Goal: Task Accomplishment & Management: Use online tool/utility

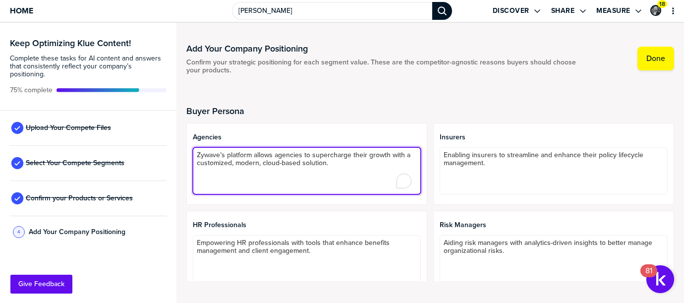
drag, startPoint x: 359, startPoint y: 165, endPoint x: 170, endPoint y: 135, distance: 191.3
click at [170, 135] on div "Keep Optimizing Klue Content! Complete these tasks for AI content and answers t…" at bounding box center [342, 163] width 684 height 280
paste textarea "empowers insurance agents brokers to drive profitable growth and thrive in [DAT…"
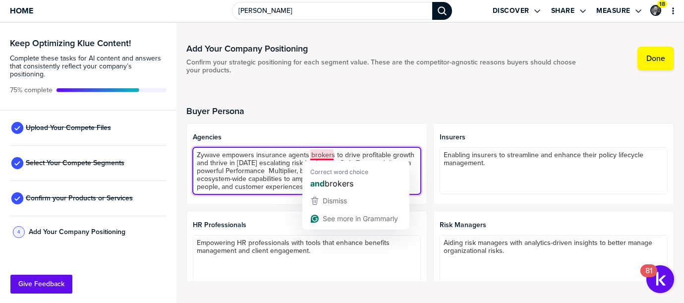
click at [311, 151] on textarea "Zywave empowers insurance agents brokers to drive profitable growth and thrive …" at bounding box center [307, 170] width 228 height 47
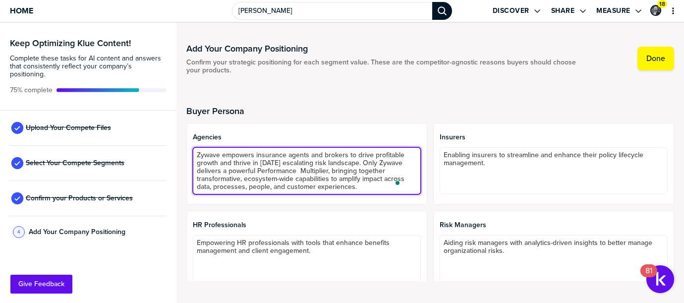
click at [298, 168] on textarea "Zywave empowers insurance agents and brokers to drive profitable growth and thr…" at bounding box center [307, 170] width 228 height 47
drag, startPoint x: 383, startPoint y: 183, endPoint x: 186, endPoint y: 152, distance: 199.8
click at [186, 152] on html "Home [PERSON_NAME] Discover Share Measure 18 Keep Optimizing Klue Content! Comp…" at bounding box center [342, 151] width 684 height 303
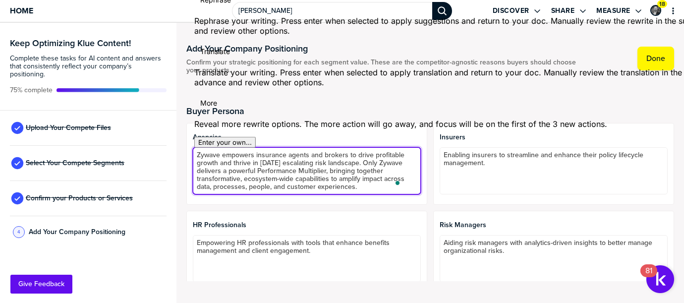
type textarea "Zywave empowers insurance agents and brokers to drive profitable growth and thr…"
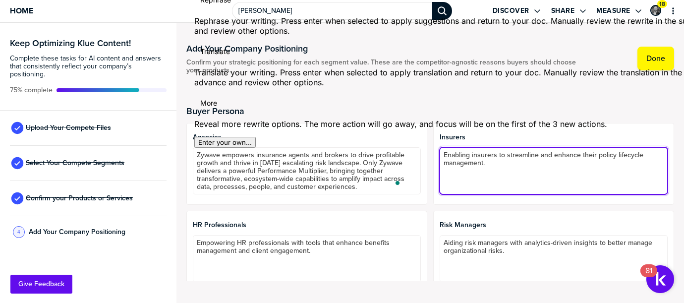
click at [461, 160] on textarea "Enabling insurers to streamline and enhance their policy lifecycle management." at bounding box center [554, 170] width 228 height 47
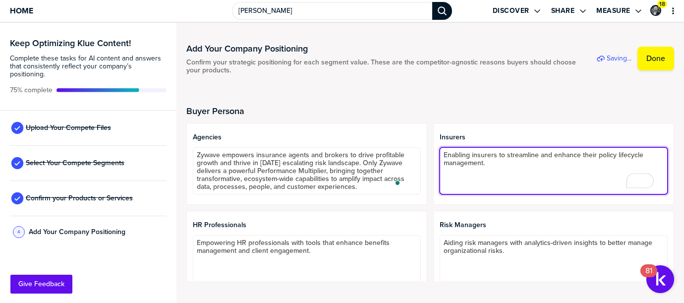
drag, startPoint x: 503, startPoint y: 163, endPoint x: 387, endPoint y: 129, distance: 120.7
click at [387, 129] on div "Agencies Zywave empowers insurance agents and brokers to drive profitable growt…" at bounding box center [430, 208] width 488 height 170
paste textarea "Zywave empowers insurance agents and brokers to drive profitable growth and thr…"
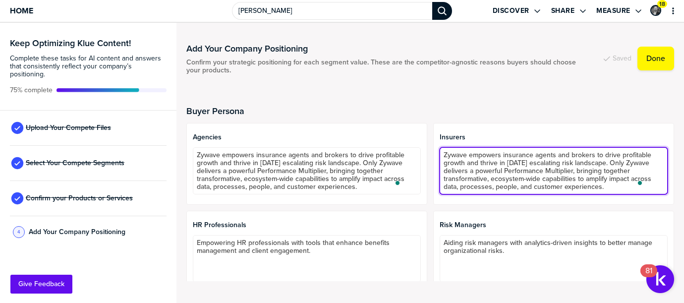
type textarea "Zywave empowers insurance agents and brokers to drive profitable growth and thr…"
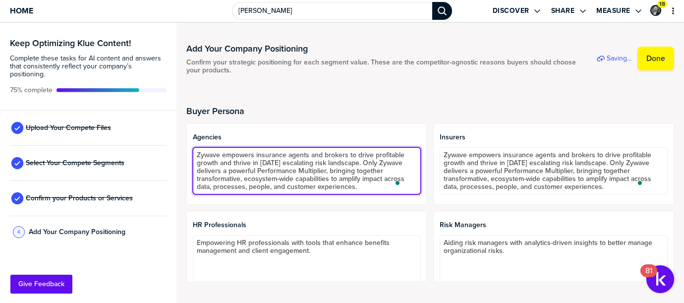
drag, startPoint x: 222, startPoint y: 161, endPoint x: 360, endPoint y: 159, distance: 138.4
click at [360, 159] on textarea "Zywave empowers insurance agents and brokers to drive profitable growth and thr…" at bounding box center [307, 170] width 228 height 47
type textarea "Zywave empowers insurance agents and brokers to drive profitable growth. Only Z…"
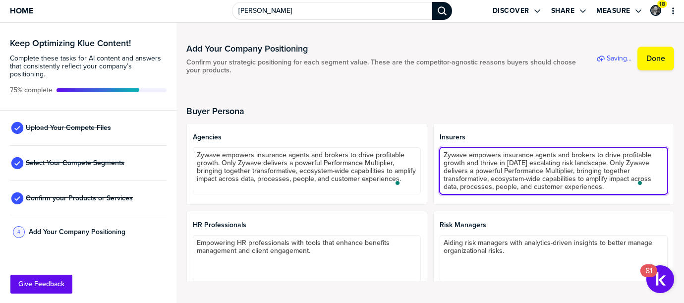
drag, startPoint x: 531, startPoint y: 153, endPoint x: 545, endPoint y: 152, distance: 14.4
click at [545, 152] on textarea "Zywave empowers insurance agents and brokers to drive profitable growth and thr…" at bounding box center [554, 170] width 228 height 47
drag, startPoint x: 498, startPoint y: 154, endPoint x: 589, endPoint y: 156, distance: 90.8
click at [589, 156] on textarea "Zywave empowers insurance agents and brokers to drive profitable growth and thr…" at bounding box center [554, 170] width 228 height 47
drag, startPoint x: 534, startPoint y: 156, endPoint x: 618, endPoint y: 156, distance: 84.3
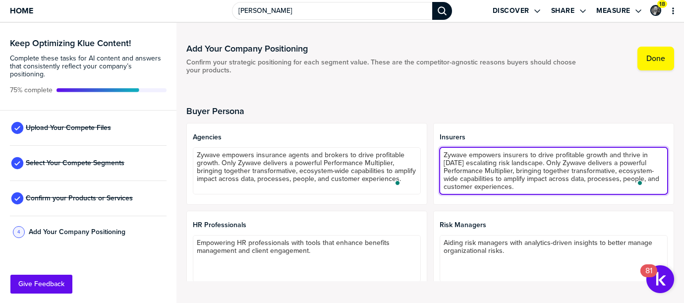
click at [618, 156] on textarea "Zywave empowers insurers to drive profitable growth and thrive in [DATE] escala…" at bounding box center [554, 170] width 228 height 47
type textarea "Zywave empowers insurers to thrive in [DATE] escalating risk landscape. Only Zy…"
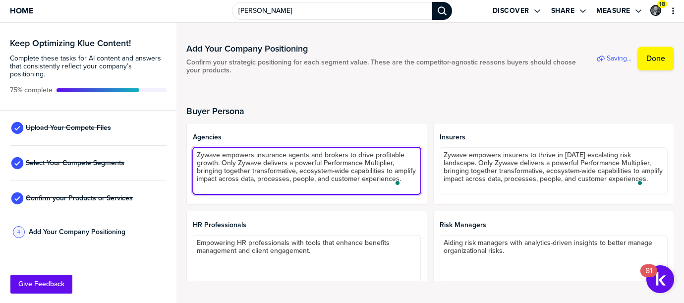
drag, startPoint x: 252, startPoint y: 155, endPoint x: 187, endPoint y: 148, distance: 65.8
click at [187, 148] on div "Agencies Zywave empowers insurance agents and brokers to drive profitable growt…" at bounding box center [306, 164] width 241 height 82
click at [229, 156] on textarea "Zywave empowers insurance agents and brokers to drive profitable growth. Only Z…" at bounding box center [307, 170] width 228 height 47
drag, startPoint x: 253, startPoint y: 154, endPoint x: 144, endPoint y: 149, distance: 109.2
click at [144, 149] on div "Keep Optimizing Klue Content! Complete these tasks for AI content and answers t…" at bounding box center [342, 163] width 684 height 280
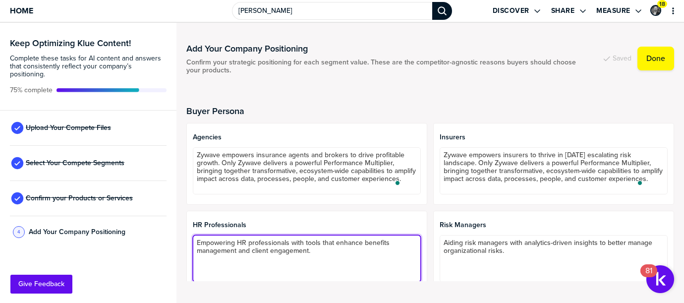
click at [254, 244] on textarea "Empowering HR professionals with tools that enhance benefits management and cli…" at bounding box center [307, 258] width 228 height 47
drag, startPoint x: 238, startPoint y: 240, endPoint x: 188, endPoint y: 236, distance: 50.3
click at [188, 236] on div "HR Professionals Empowering HR professionals with tools that enhance benefits m…" at bounding box center [306, 252] width 241 height 82
paste textarea "Zywave empowers"
drag, startPoint x: 324, startPoint y: 239, endPoint x: 340, endPoint y: 239, distance: 15.4
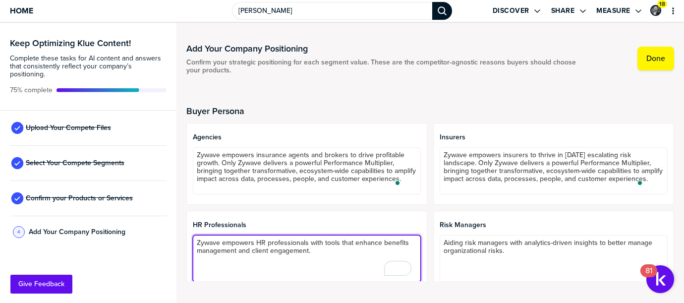
click at [340, 239] on textarea "Zywave empowers HR professionals with tools that enhance benefits management an…" at bounding box center [307, 258] width 228 height 47
drag, startPoint x: 336, startPoint y: 249, endPoint x: 264, endPoint y: 250, distance: 71.4
click at [264, 250] on textarea "Zywave empowers HR professionals with solutions that enhance benefits managemen…" at bounding box center [307, 258] width 228 height 47
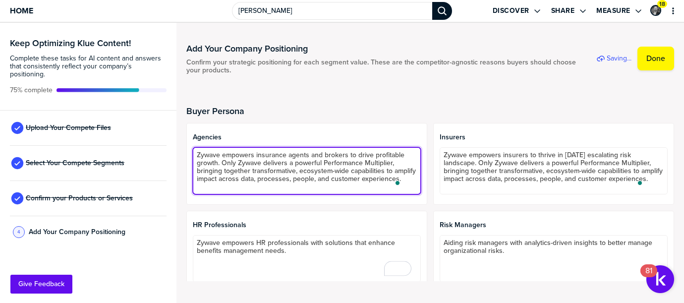
drag, startPoint x: 240, startPoint y: 187, endPoint x: 223, endPoint y: 164, distance: 29.2
click at [223, 164] on textarea "Zywave empowers insurance agents and brokers to drive profitable growth. Only Z…" at bounding box center [307, 170] width 228 height 47
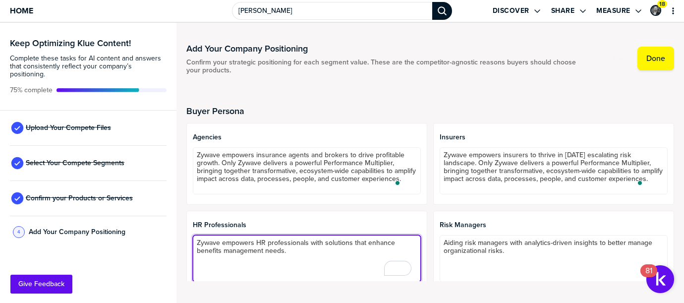
click at [293, 251] on textarea "Zywave empowers HR professionals with solutions that enhance benefits managemen…" at bounding box center [307, 258] width 228 height 47
paste textarea "Only Zywave delivers a powerful Performance Multiplier, bringing together trans…"
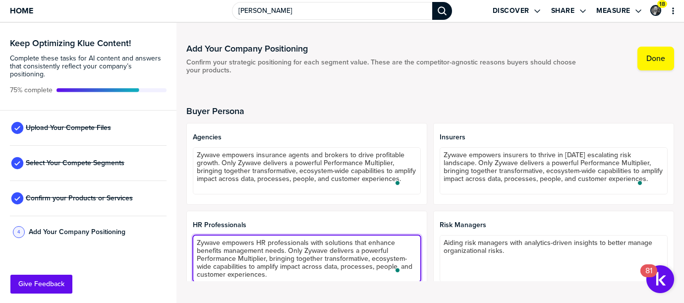
click at [266, 250] on textarea "Zywave empowers HR professionals with solutions that enhance benefits managemen…" at bounding box center [307, 258] width 228 height 47
drag, startPoint x: 255, startPoint y: 243, endPoint x: 170, endPoint y: 243, distance: 84.8
click at [170, 243] on div "Keep Optimizing Klue Content! Complete these tasks for AI content and answers t…" at bounding box center [342, 163] width 684 height 280
type textarea "Zywave empowers HR professionals with solutions that enhance benefits managemen…"
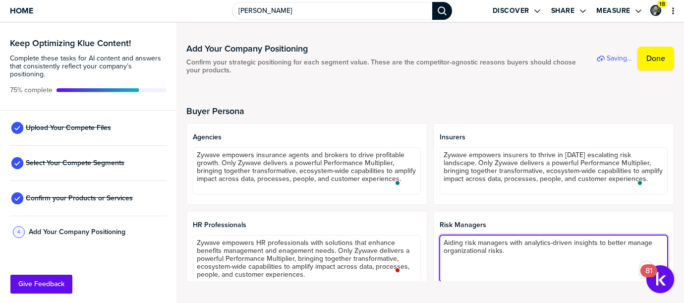
drag, startPoint x: 459, startPoint y: 240, endPoint x: 432, endPoint y: 241, distance: 26.3
click at [433, 241] on div "Risk Managers Aiding risk managers with analytics-driven insights to better man…" at bounding box center [553, 252] width 241 height 82
paste textarea "Zywave empowers"
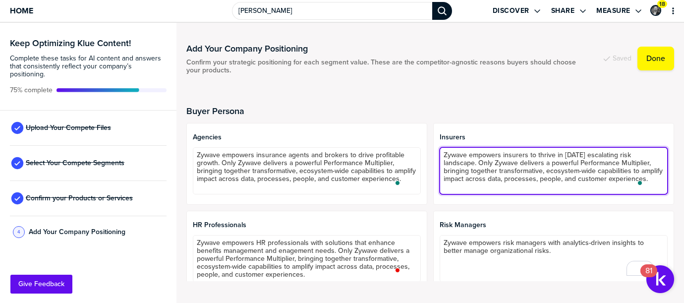
drag, startPoint x: 526, startPoint y: 155, endPoint x: 473, endPoint y: 164, distance: 53.3
click at [473, 164] on textarea "Zywave empowers insurers to thrive in [DATE] escalating risk landscape. Only Zy…" at bounding box center [554, 170] width 228 height 47
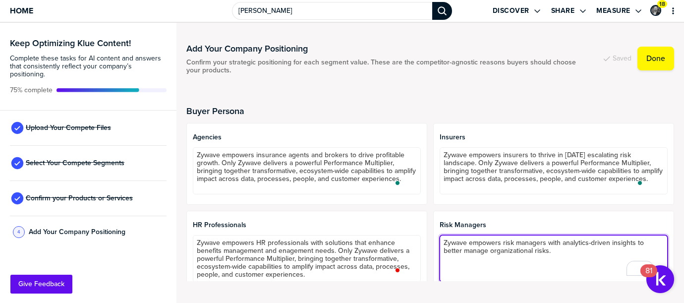
click at [550, 244] on textarea "Zywave empowers risk managers with analytics-driven insights to better manage o…" at bounding box center [554, 258] width 228 height 47
drag, startPoint x: 545, startPoint y: 242, endPoint x: 559, endPoint y: 248, distance: 15.3
click at [559, 248] on textarea "Zywave empowers risk managers with analytics-driven insights to better manage o…" at bounding box center [554, 258] width 228 height 47
paste textarea "to thrive in [DATE] escalating risk landscape."
drag, startPoint x: 647, startPoint y: 240, endPoint x: 463, endPoint y: 250, distance: 183.7
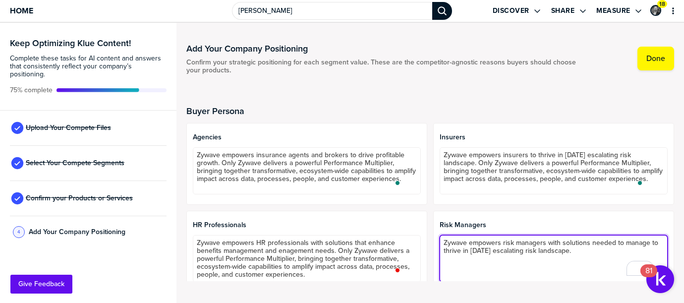
click at [463, 250] on textarea "Zywave empowers risk managers with solutions needed to manage to thrive in [DAT…" at bounding box center [554, 258] width 228 height 47
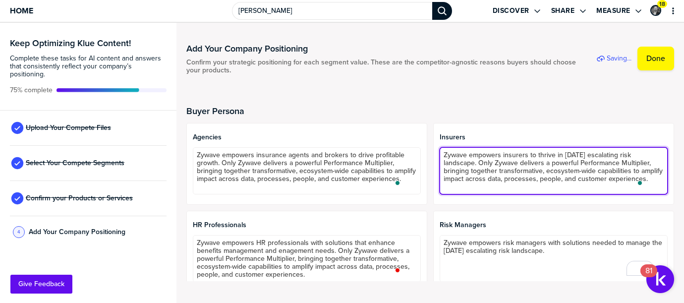
drag, startPoint x: 475, startPoint y: 160, endPoint x: 493, endPoint y: 187, distance: 32.9
click at [493, 187] on textarea "Zywave empowers insurers to thrive in [DATE] escalating risk landscape. Only Zy…" at bounding box center [554, 170] width 228 height 47
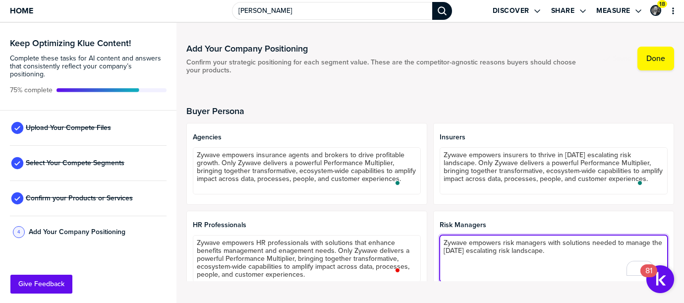
click at [560, 249] on textarea "Zywave empowers risk managers with solutions needed to manage the [DATE] escala…" at bounding box center [554, 258] width 228 height 47
paste textarea "Only Zywave delivers a powerful Performance Multiplier, bringing together trans…"
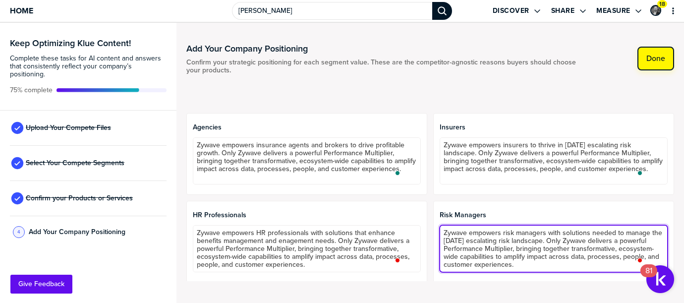
type textarea "Zywave empowers risk managers with solutions needed to manage the [DATE] escala…"
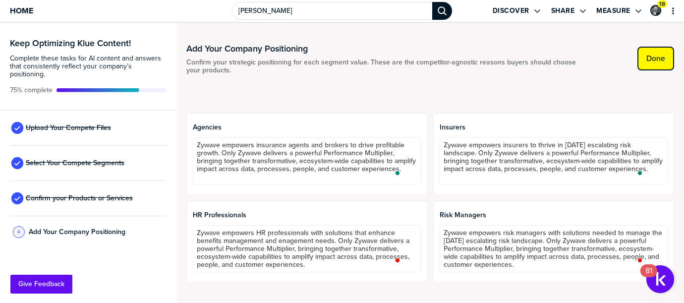
click at [656, 64] on button "Done" at bounding box center [656, 59] width 37 height 24
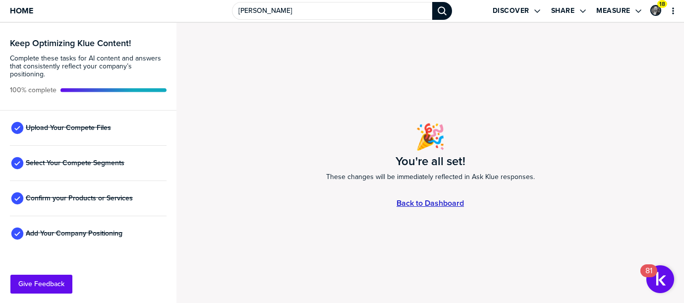
click at [438, 204] on link "Back to Dashboard" at bounding box center [430, 203] width 67 height 8
